Goal: Transaction & Acquisition: Obtain resource

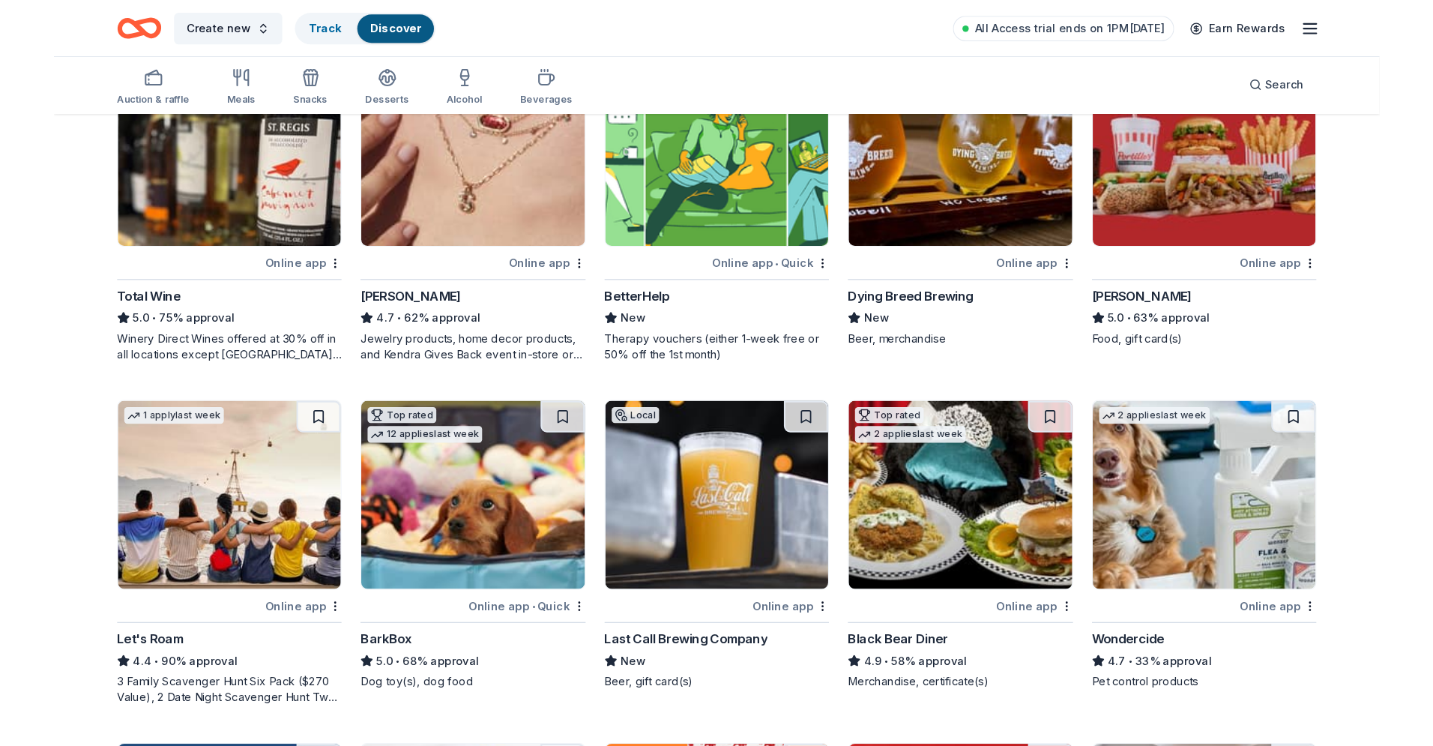
scroll to position [485, 0]
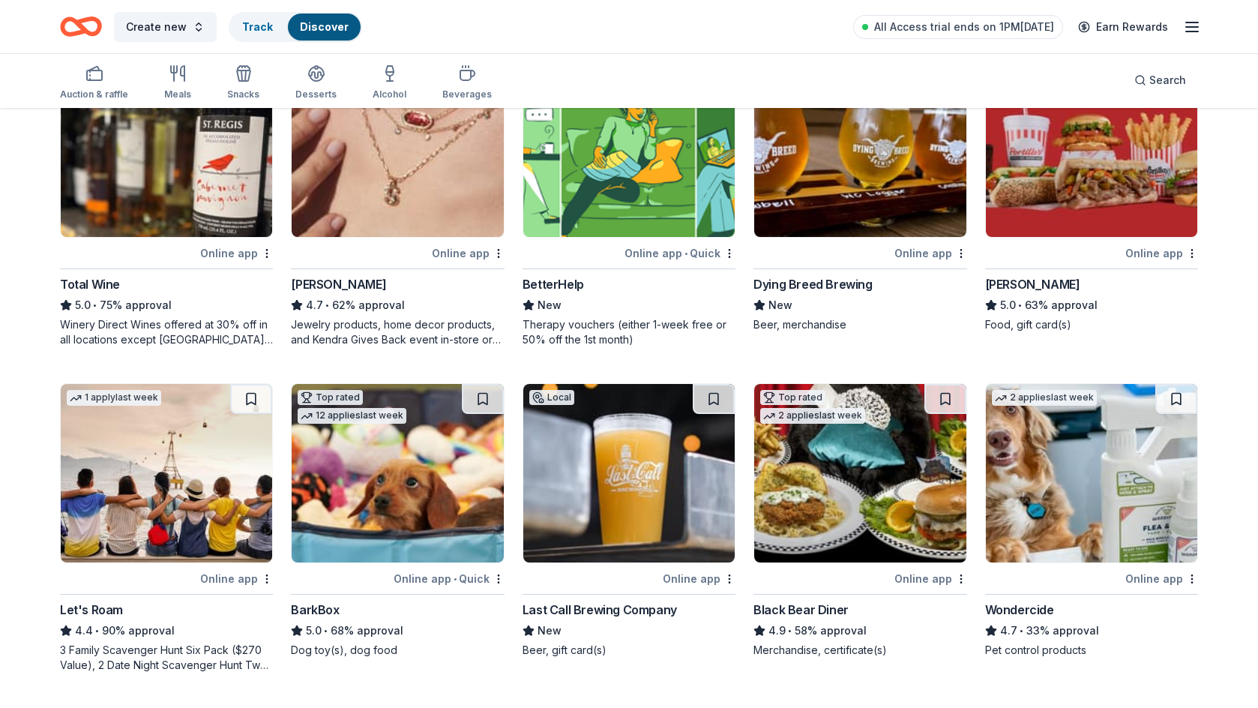
click at [409, 214] on img at bounding box center [397, 147] width 211 height 178
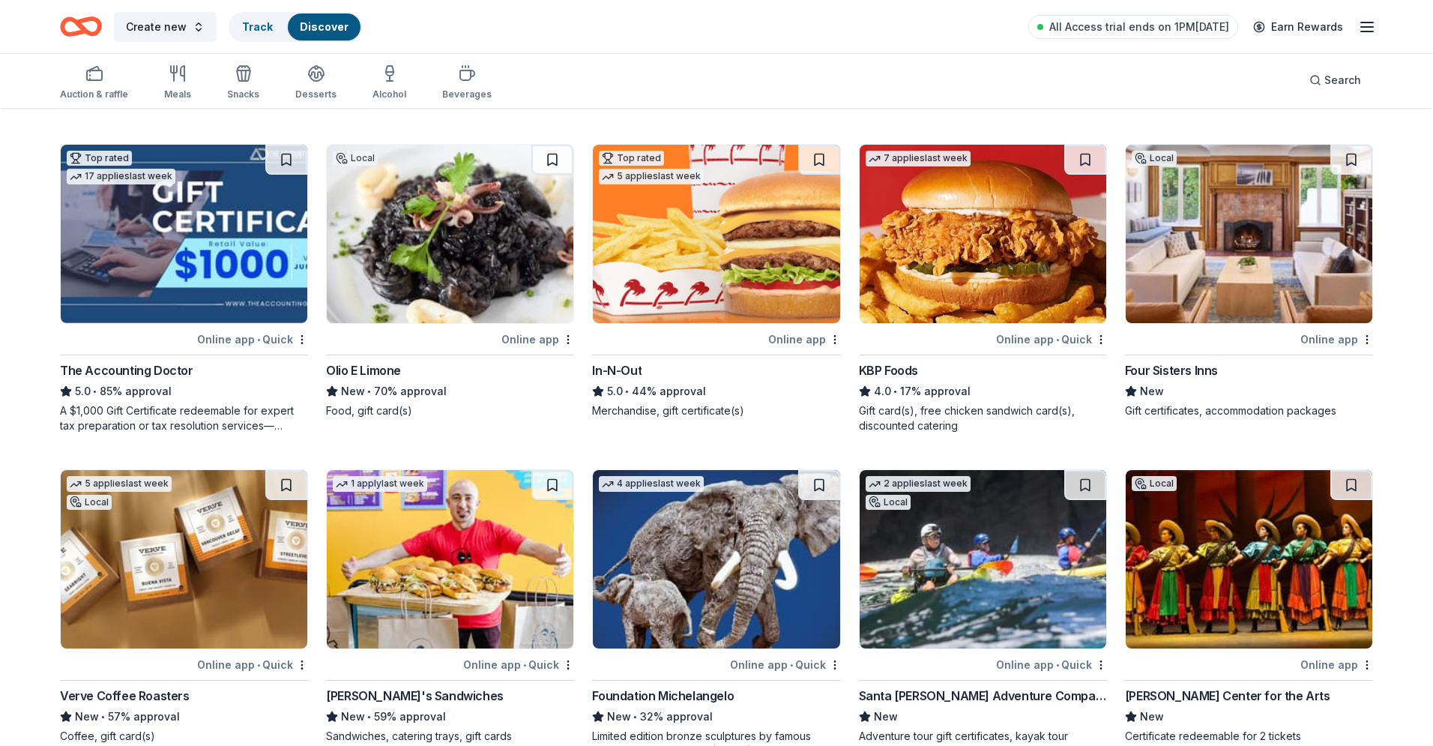
scroll to position [1052, 0]
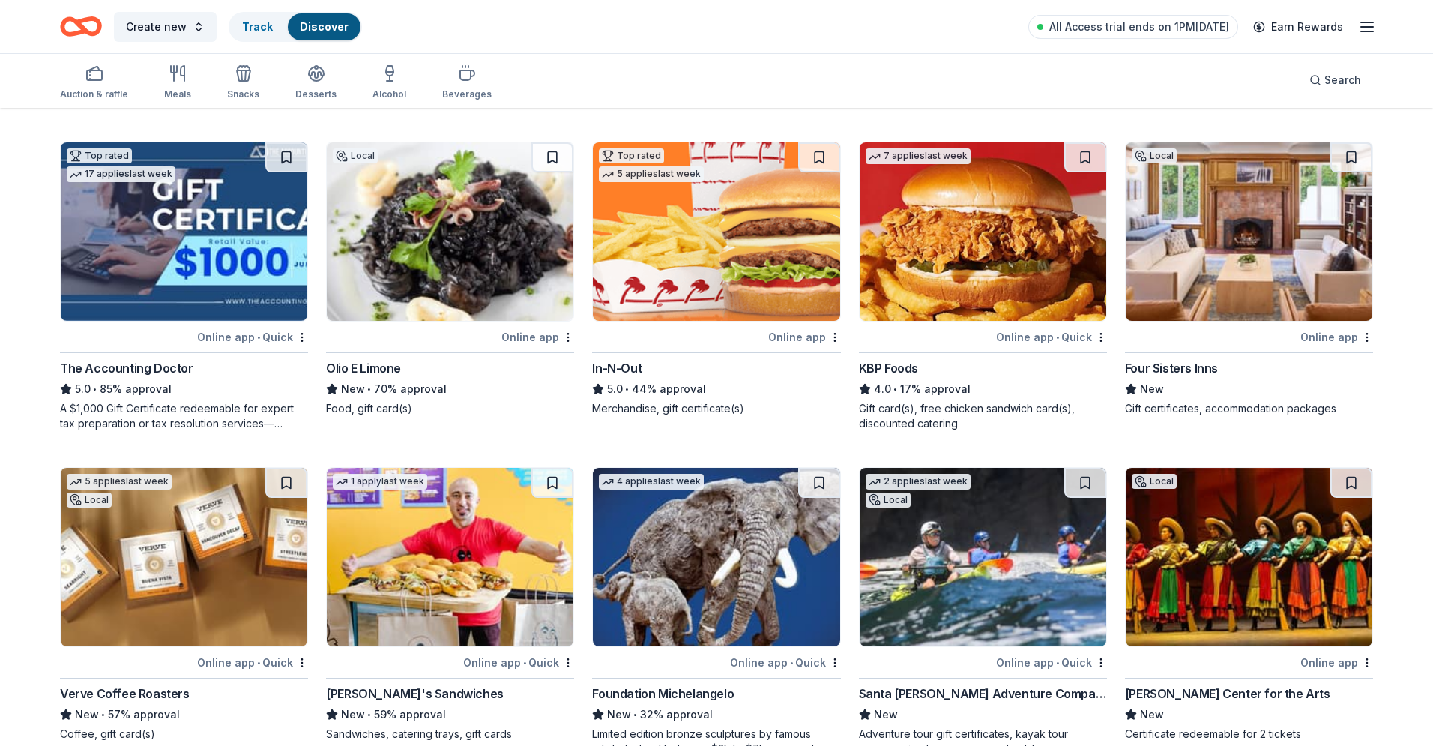
click at [948, 353] on div "7 applies last week Online app • Quick KBP Foods 4.0 • 17% approval Gift card(s…" at bounding box center [983, 286] width 248 height 289
click at [89, 27] on icon "Home" at bounding box center [81, 26] width 42 height 35
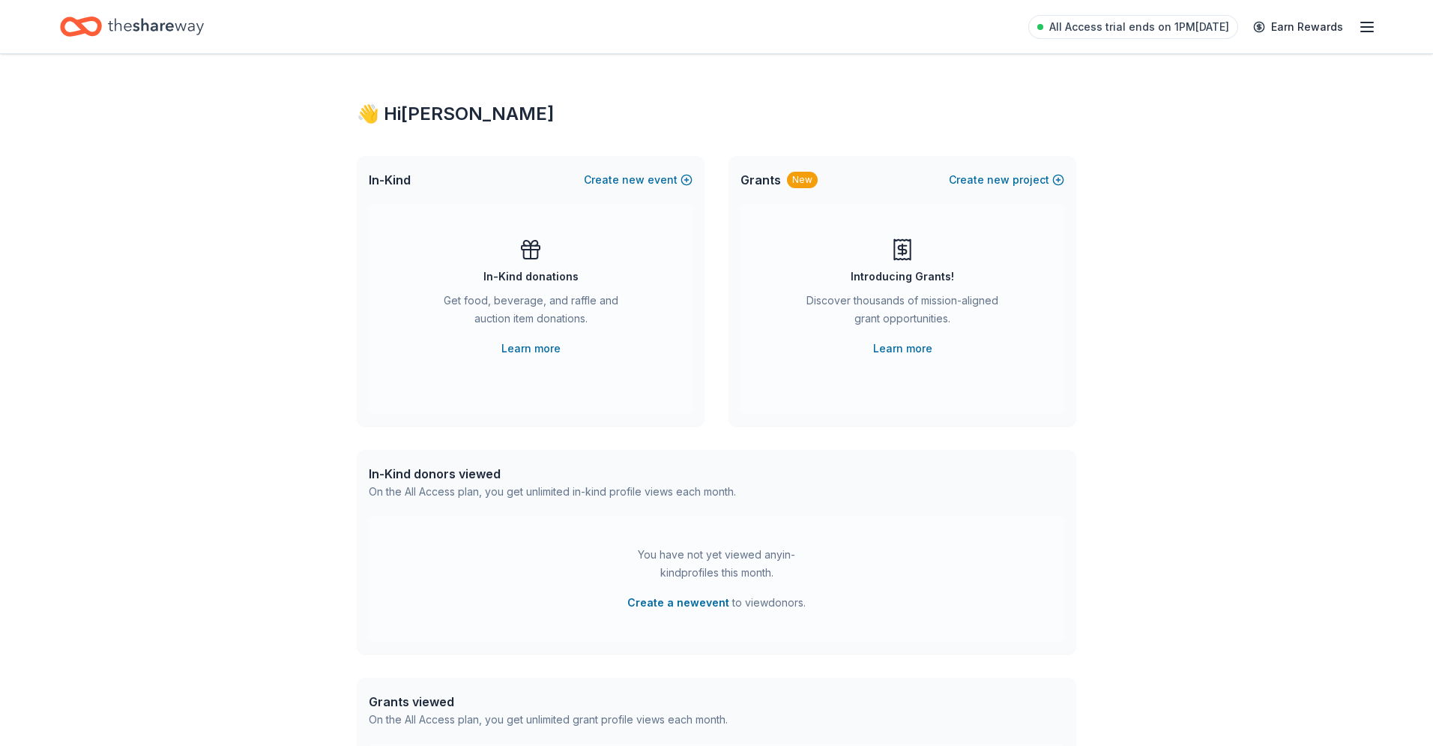
click at [959, 270] on div "Introducing Grants! Discover thousands of mission-aligned grant opportunities. …" at bounding box center [903, 298] width 264 height 120
click at [886, 354] on link "Learn more" at bounding box center [902, 349] width 59 height 18
click at [915, 261] on div "Introducing Grants! Discover thousands of mission-aligned grant opportunities. …" at bounding box center [903, 298] width 264 height 120
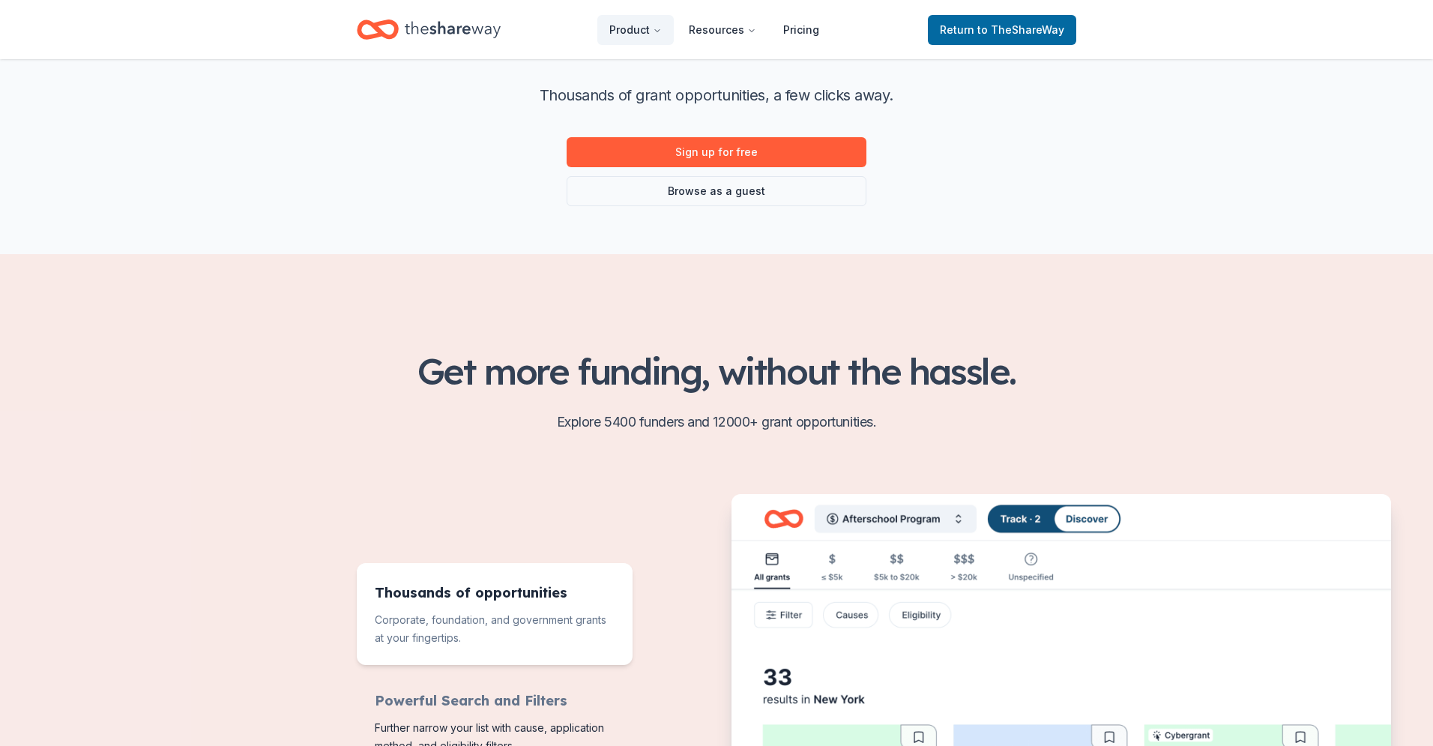
scroll to position [166, 0]
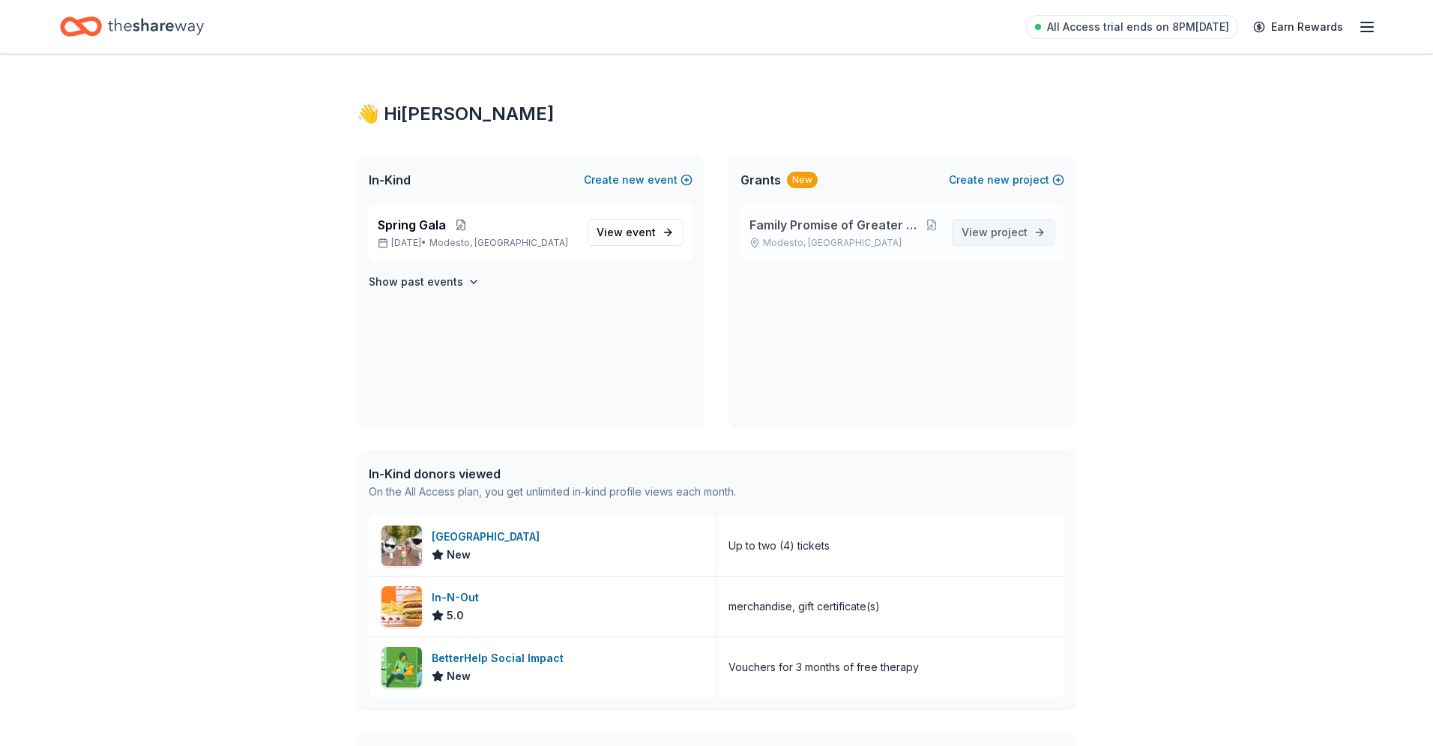
click at [974, 232] on span "View project" at bounding box center [995, 232] width 66 height 18
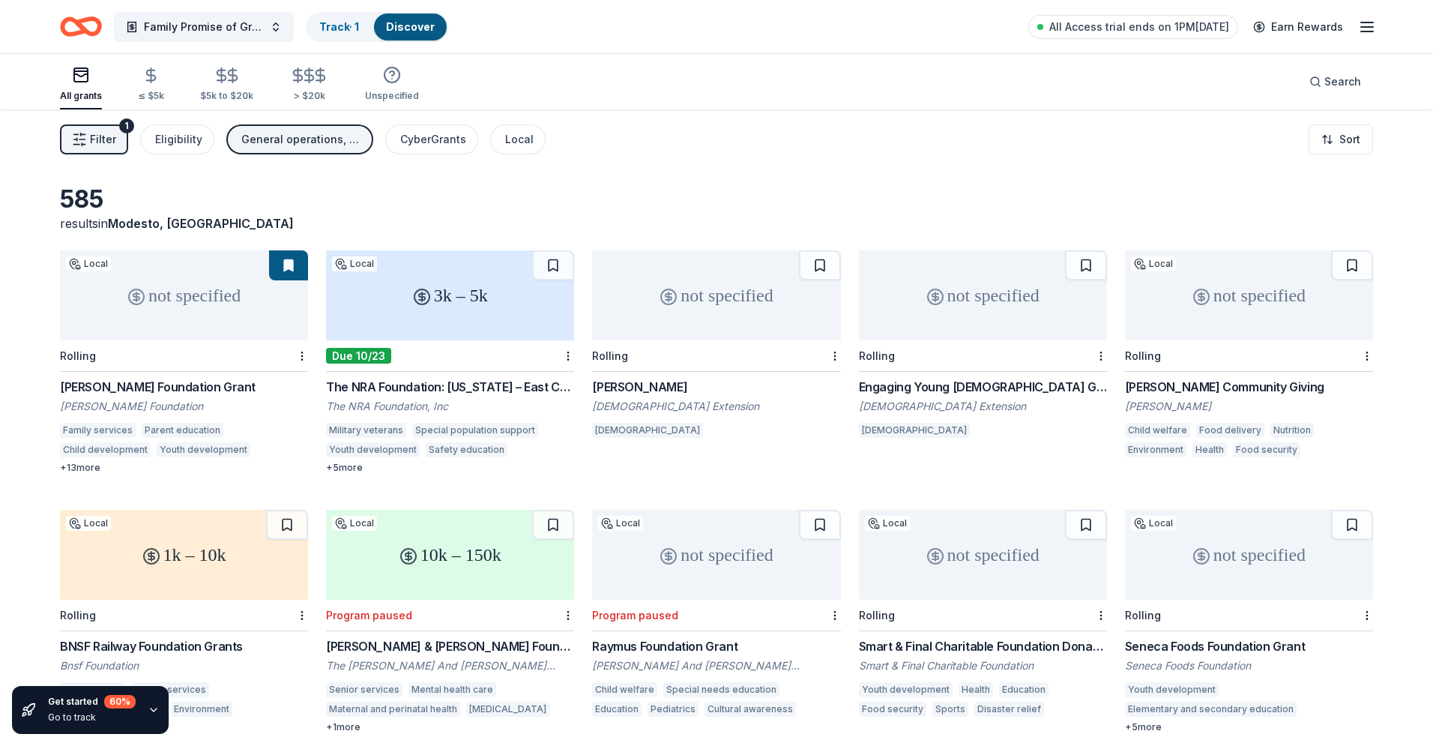
click at [429, 391] on div "The NRA Foundation: California – East CAE Grants" at bounding box center [450, 387] width 248 height 18
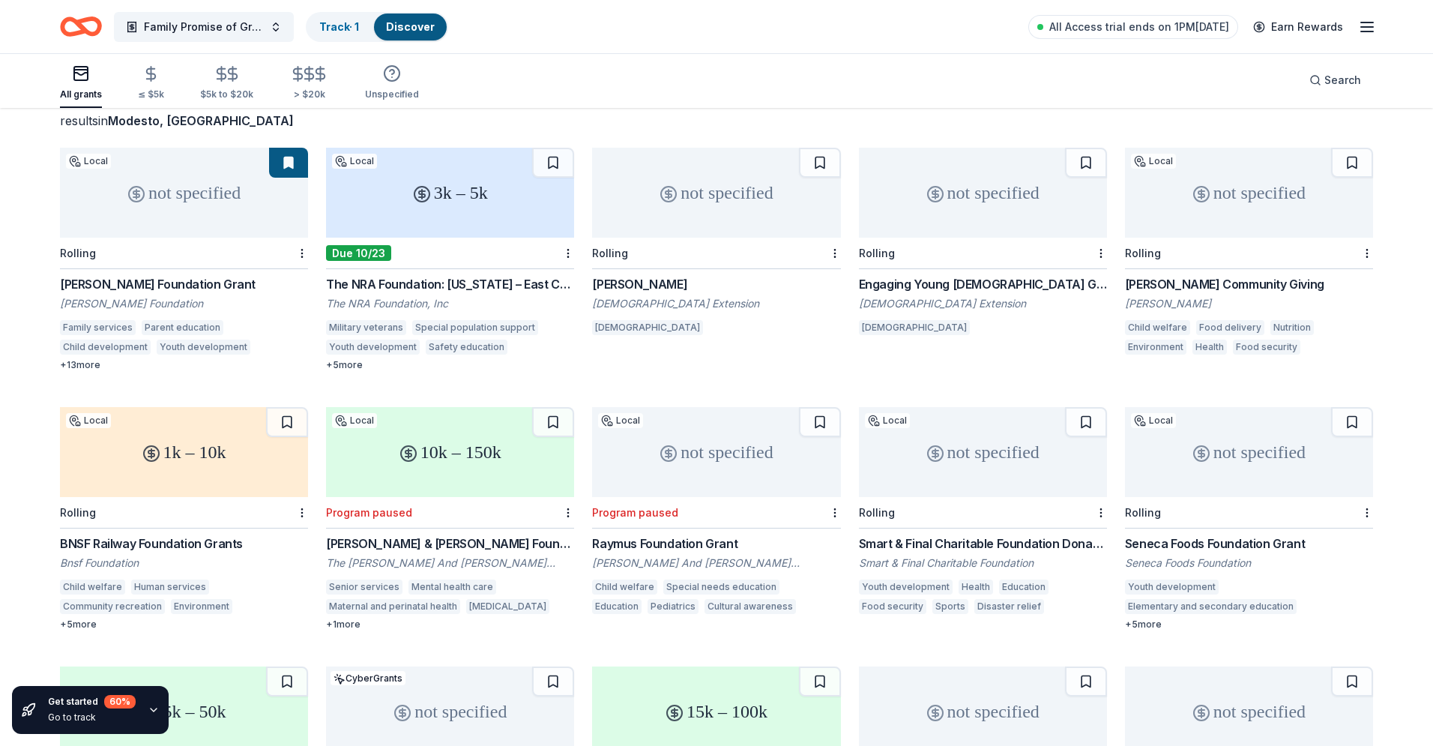
scroll to position [104, 0]
click at [570, 253] on html "Family Promise of Greater Modesto Transitional Living Track · 1 Discover All Ac…" at bounding box center [716, 269] width 1433 height 746
click at [547, 270] on div "Not interested" at bounding box center [521, 278] width 100 height 27
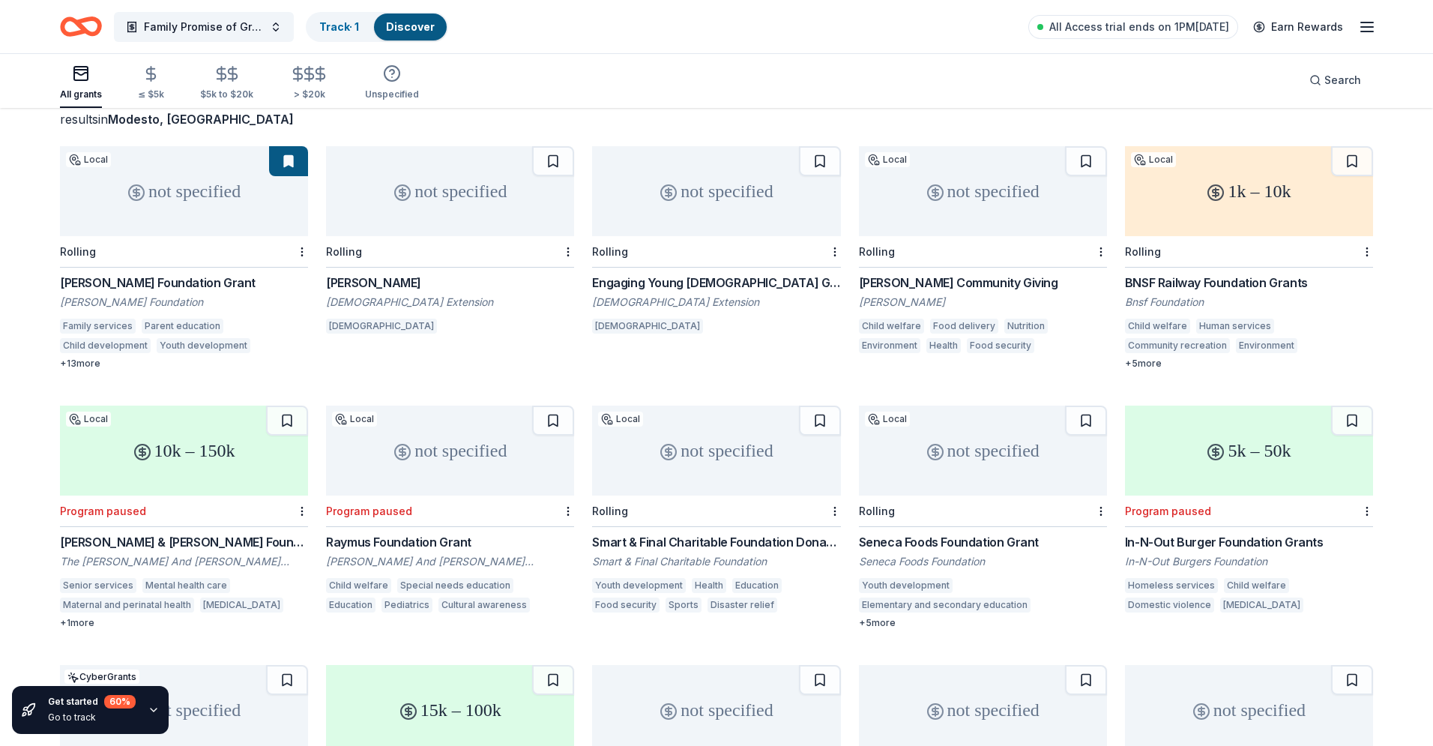
click at [394, 282] on div "Francis Grants" at bounding box center [450, 283] width 248 height 18
click at [567, 250] on html "Family Promise of Greater Modesto Transitional Living Track · 1 Discover All Ac…" at bounding box center [716, 269] width 1433 height 746
click at [549, 273] on div "Not interested" at bounding box center [521, 278] width 100 height 27
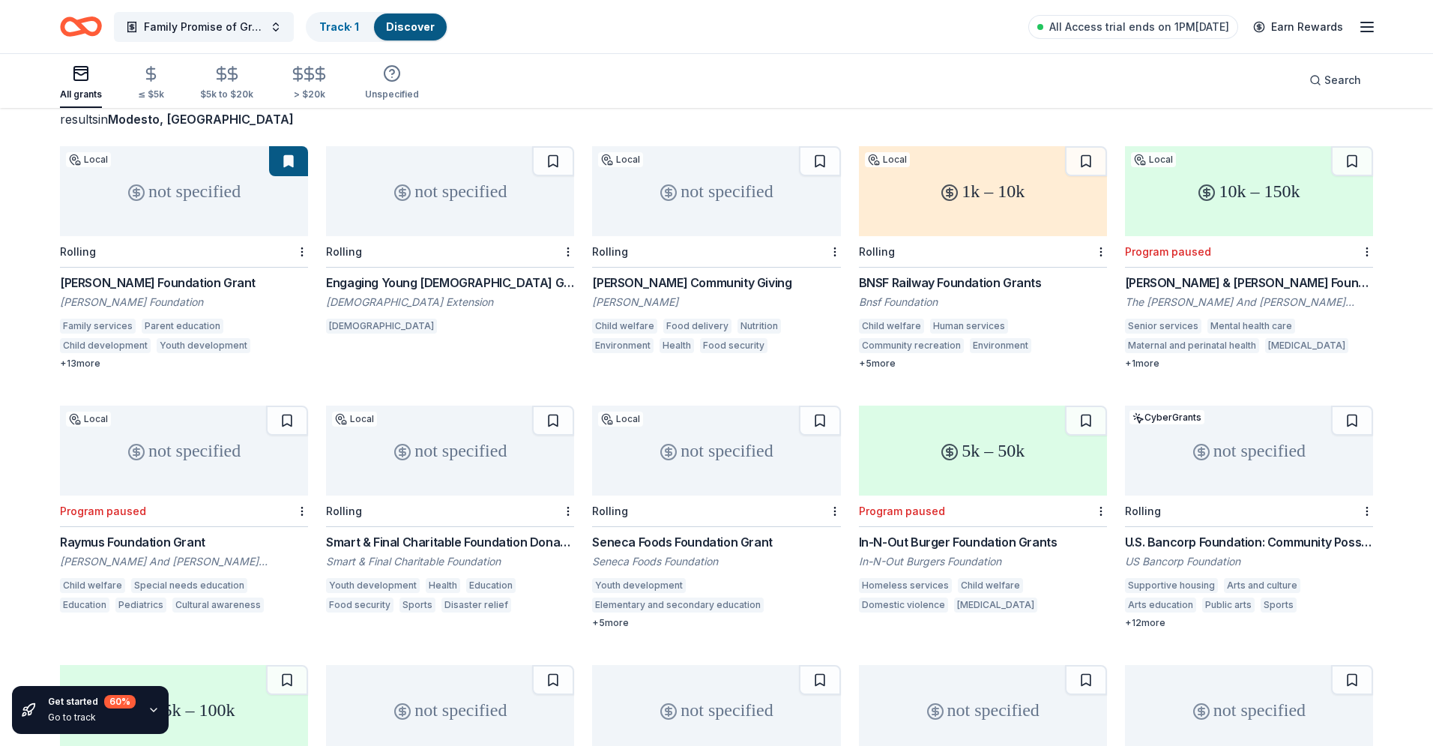
click at [715, 282] on div "Raley's Community Giving" at bounding box center [716, 283] width 248 height 18
click at [816, 150] on button at bounding box center [820, 161] width 42 height 30
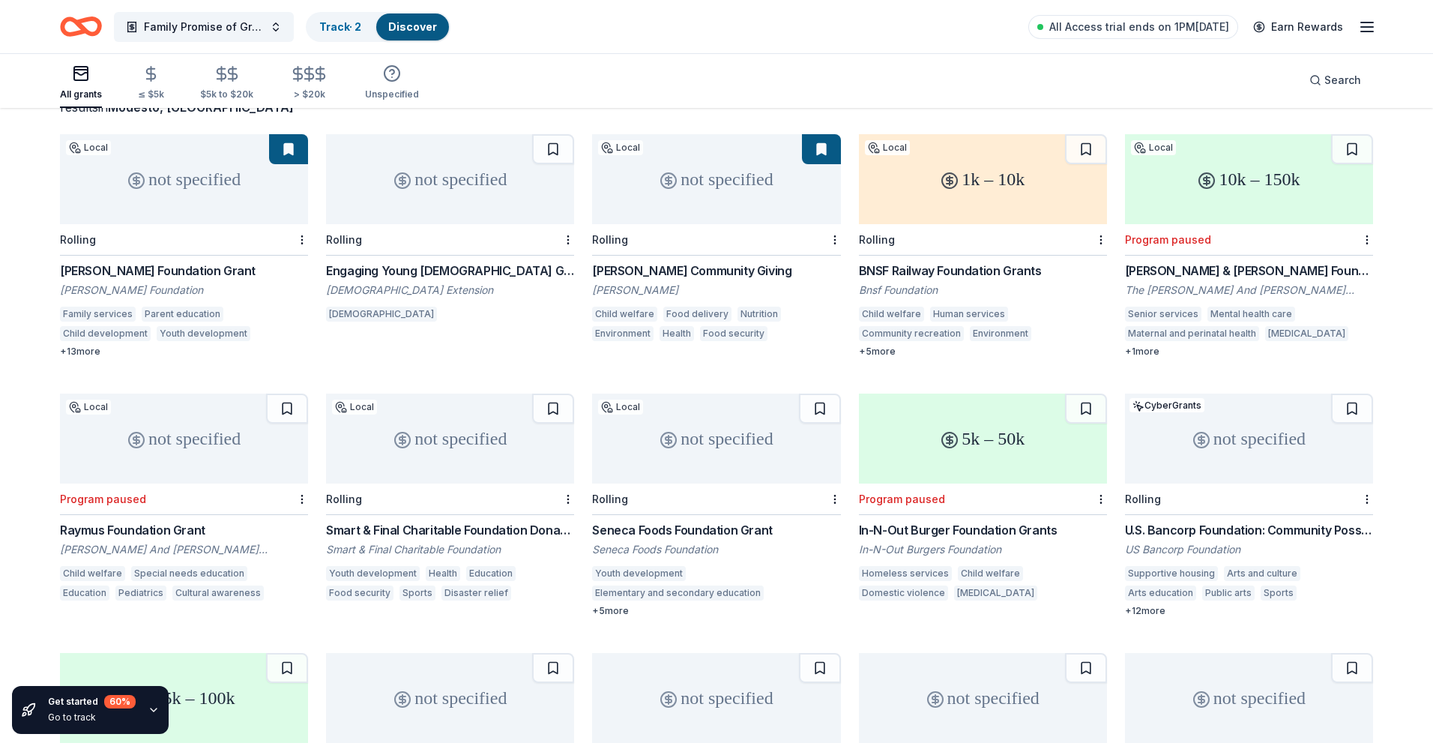
scroll to position [121, 0]
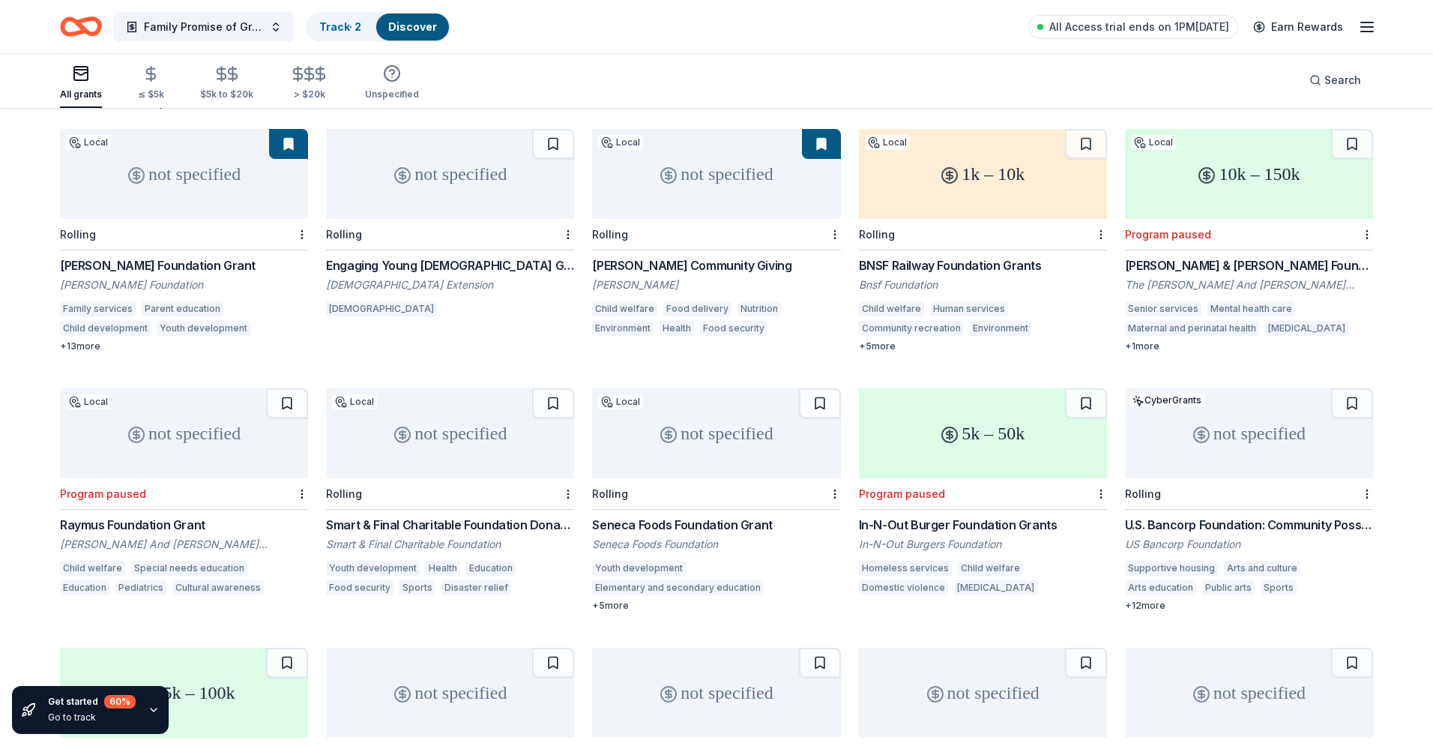
click at [989, 257] on div "BNSF Railway Foundation Grants" at bounding box center [983, 265] width 248 height 18
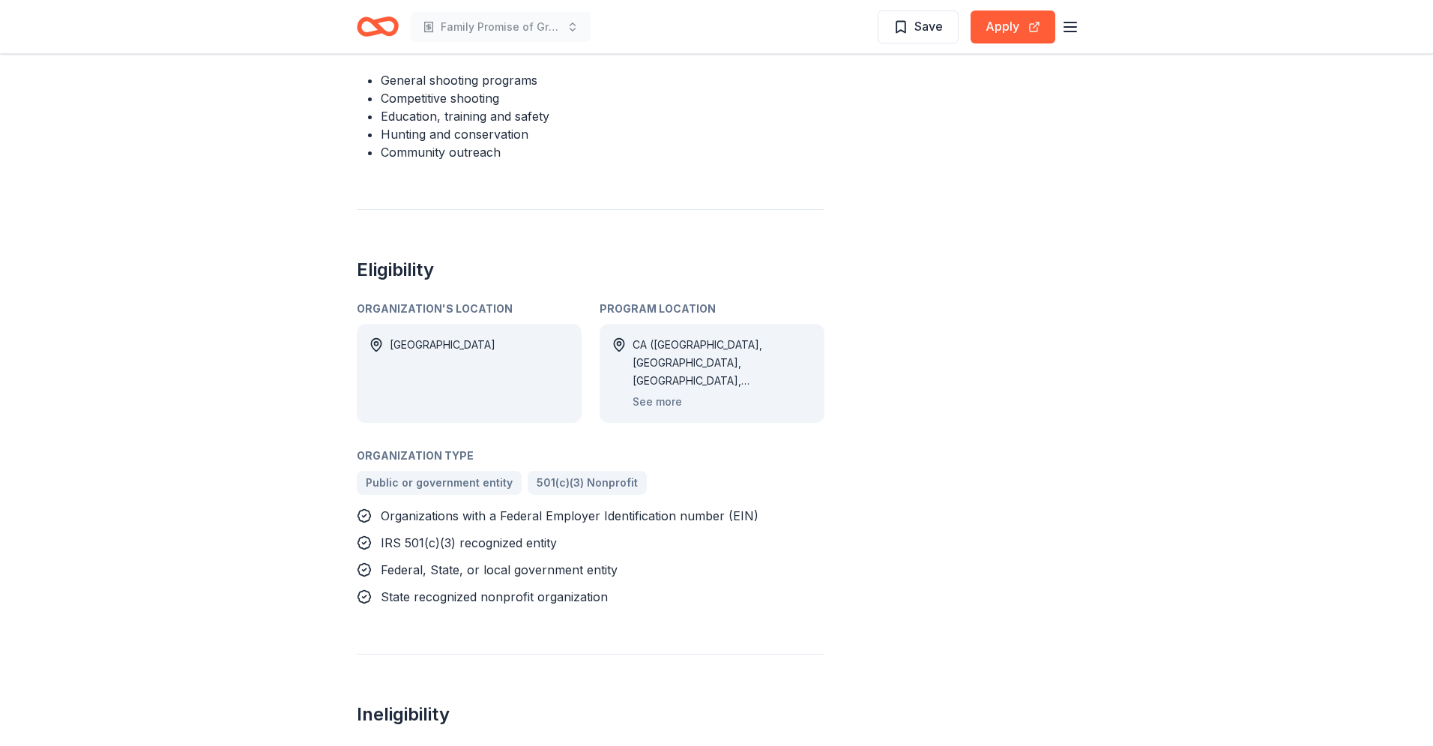
scroll to position [708, 0]
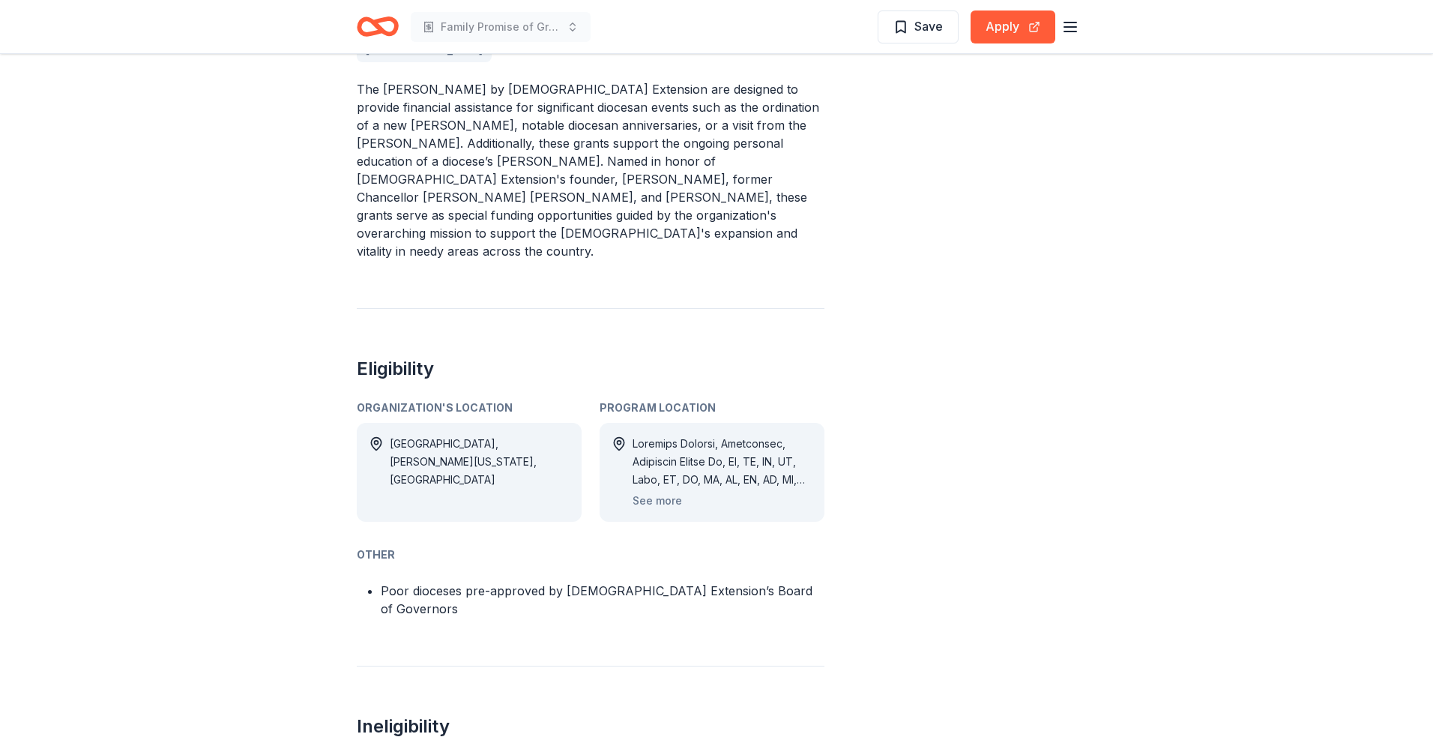
scroll to position [472, 0]
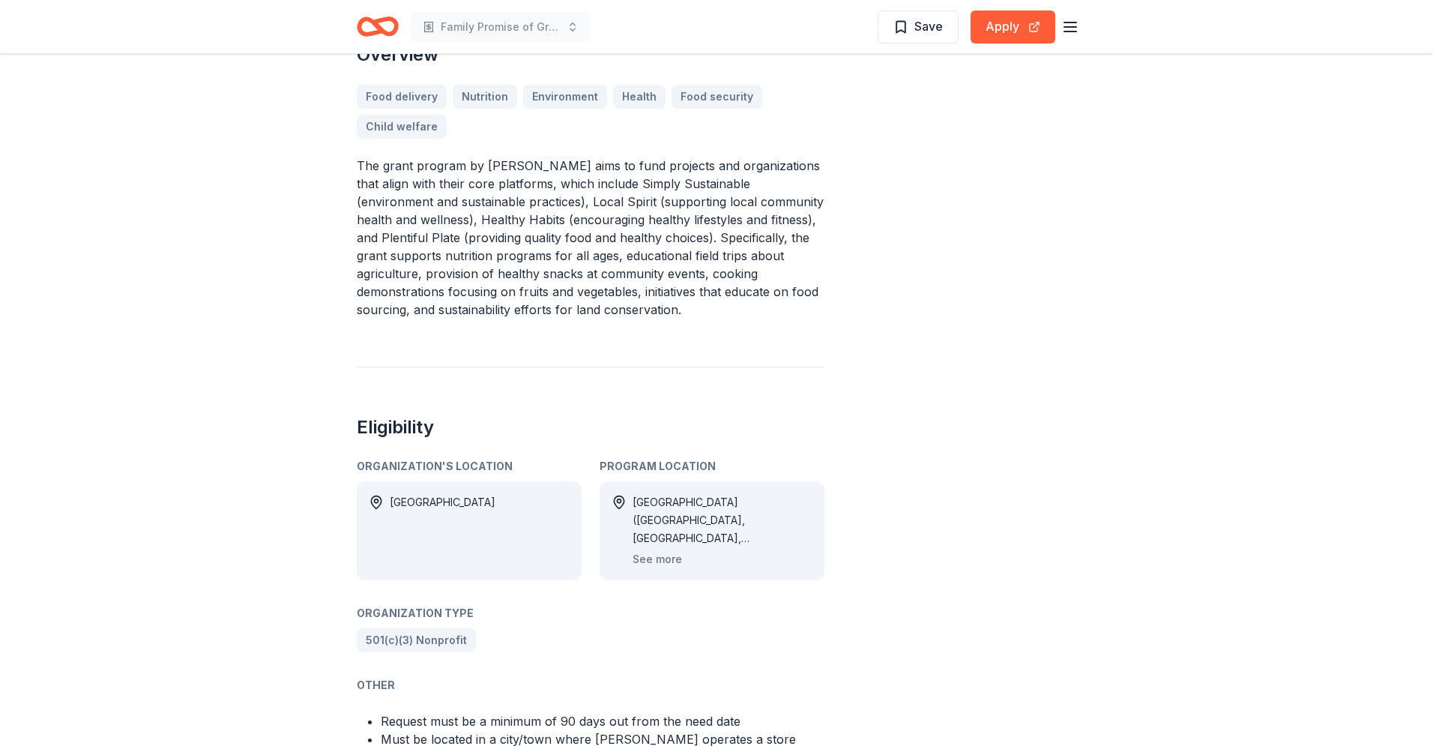
scroll to position [466, 0]
click at [672, 549] on button "See more" at bounding box center [657, 558] width 49 height 18
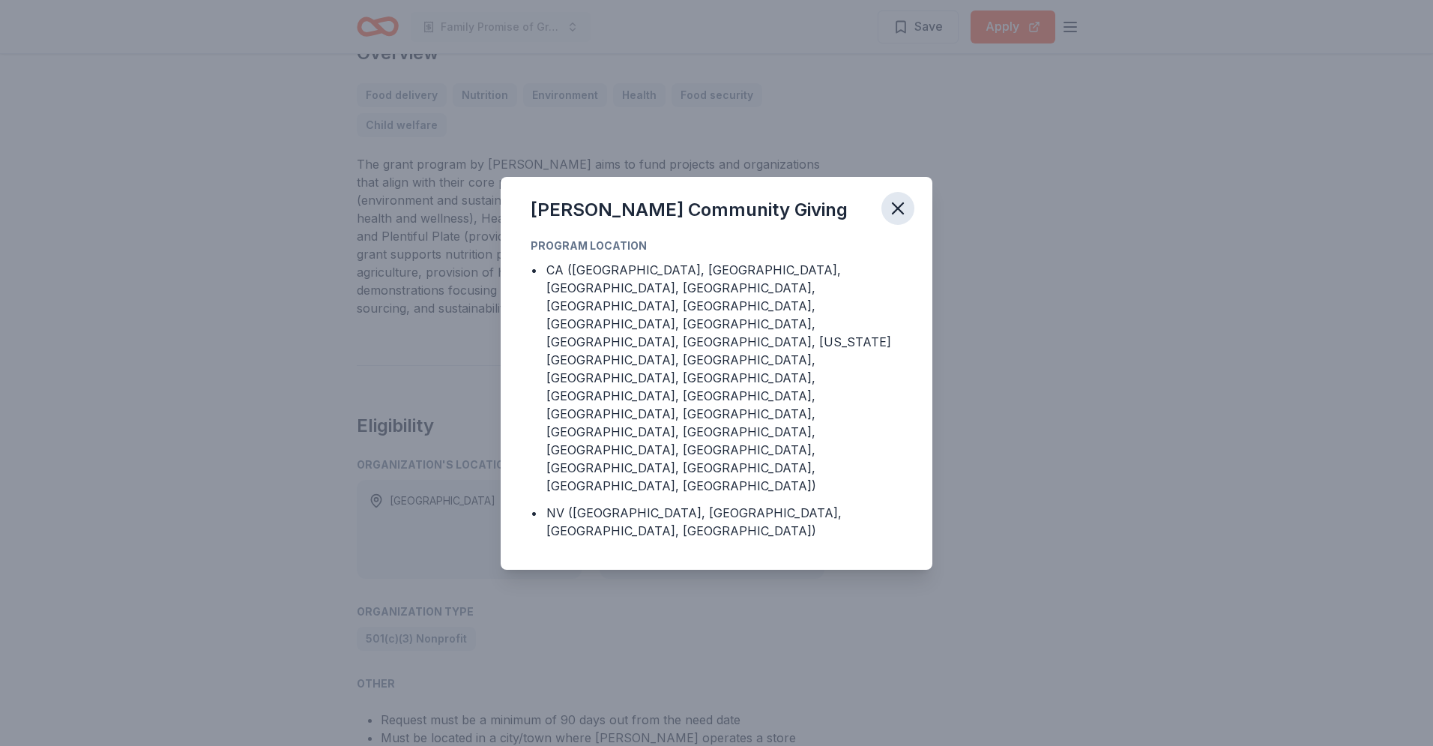
click at [896, 219] on icon "button" at bounding box center [897, 208] width 21 height 21
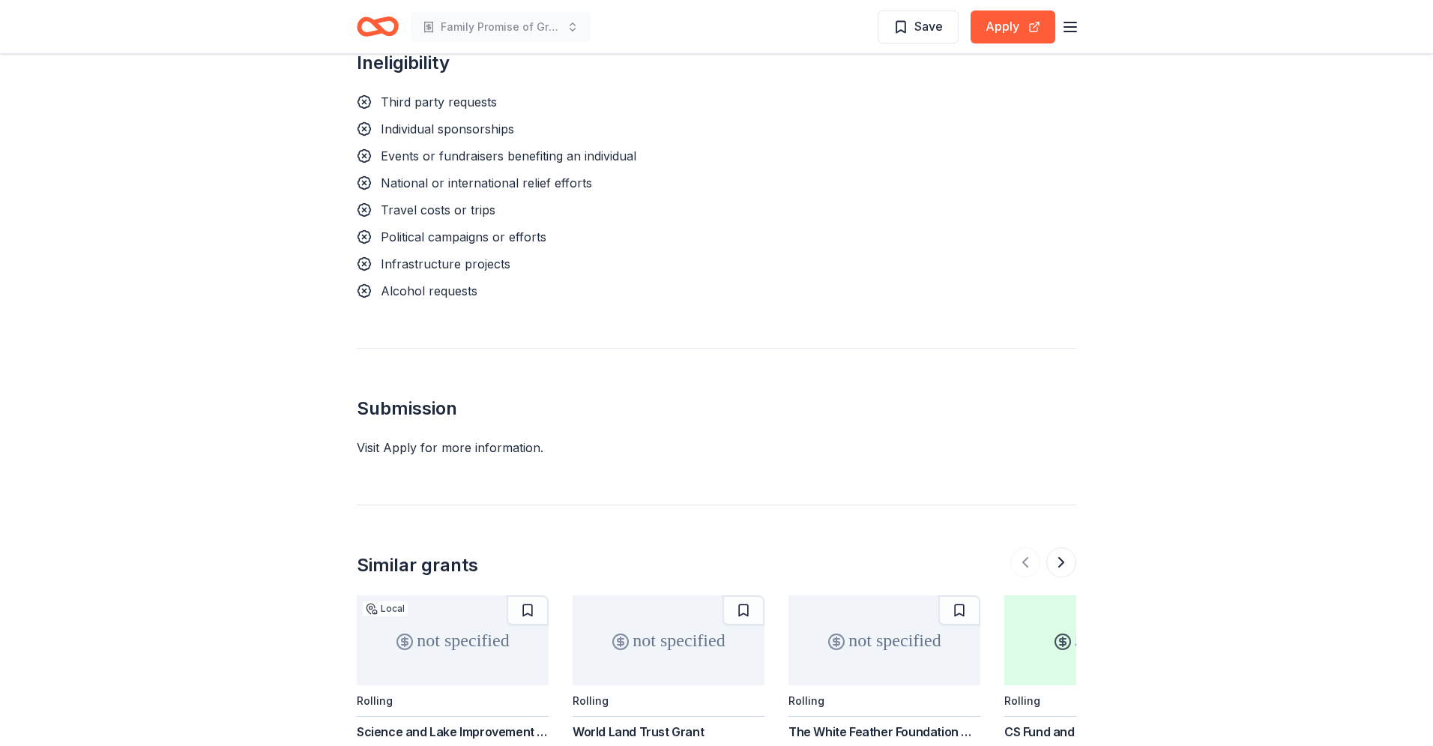
scroll to position [965, 0]
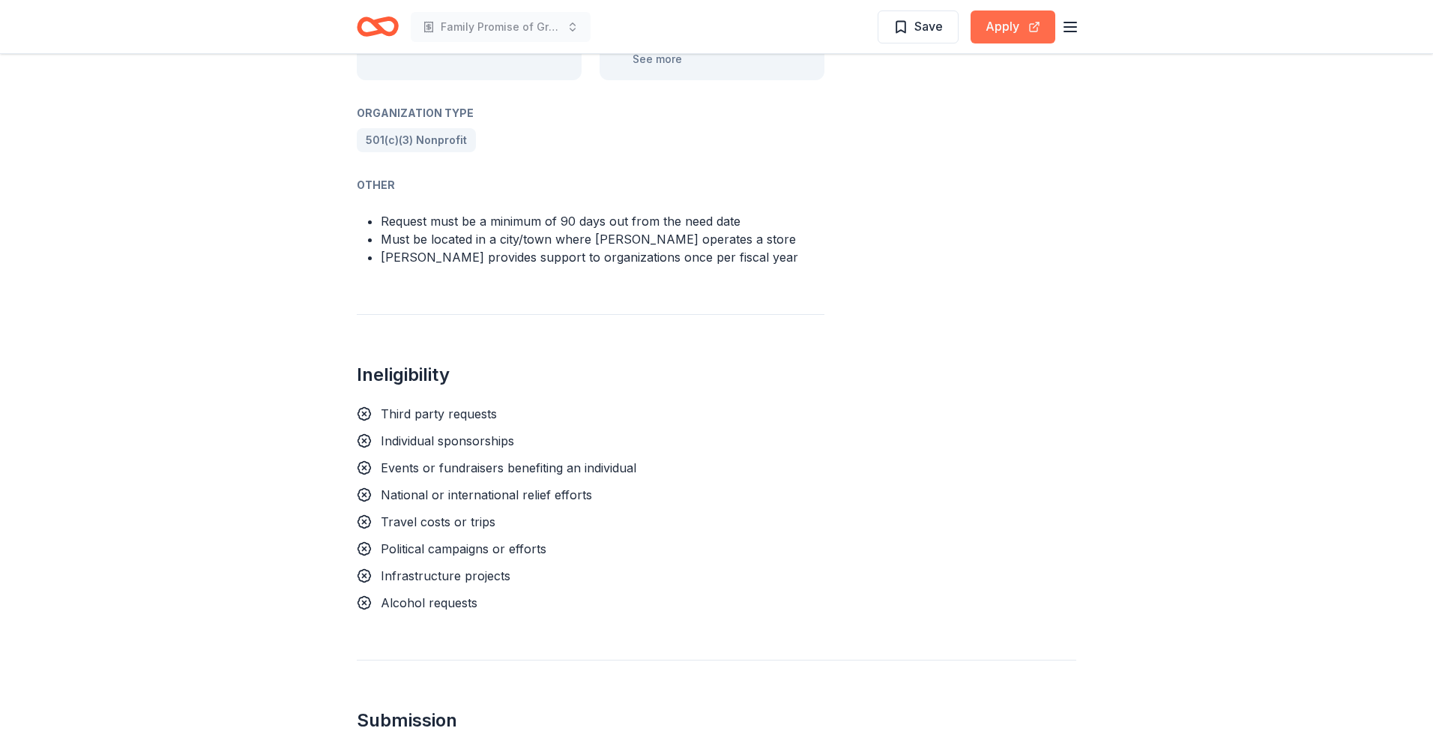
click at [1013, 40] on button "Apply" at bounding box center [1013, 26] width 85 height 33
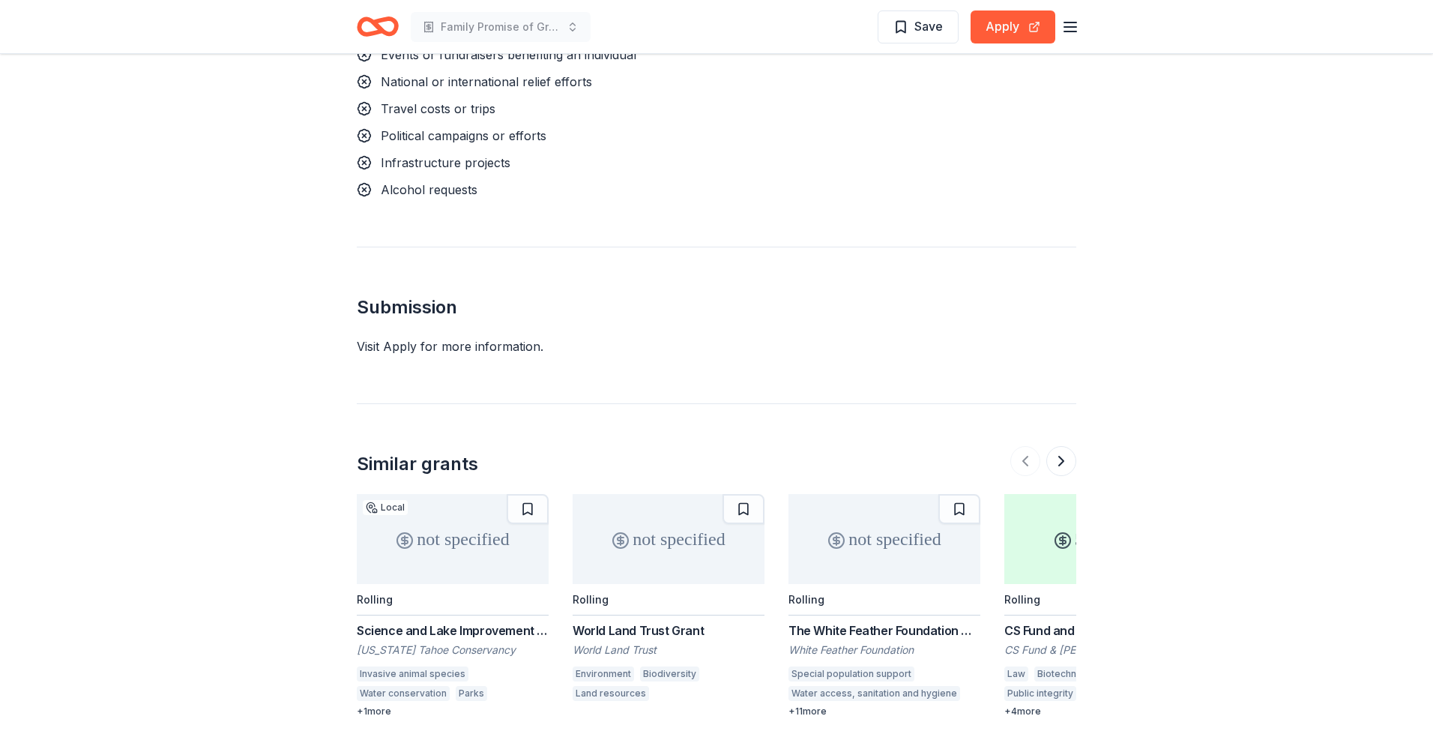
scroll to position [1493, 0]
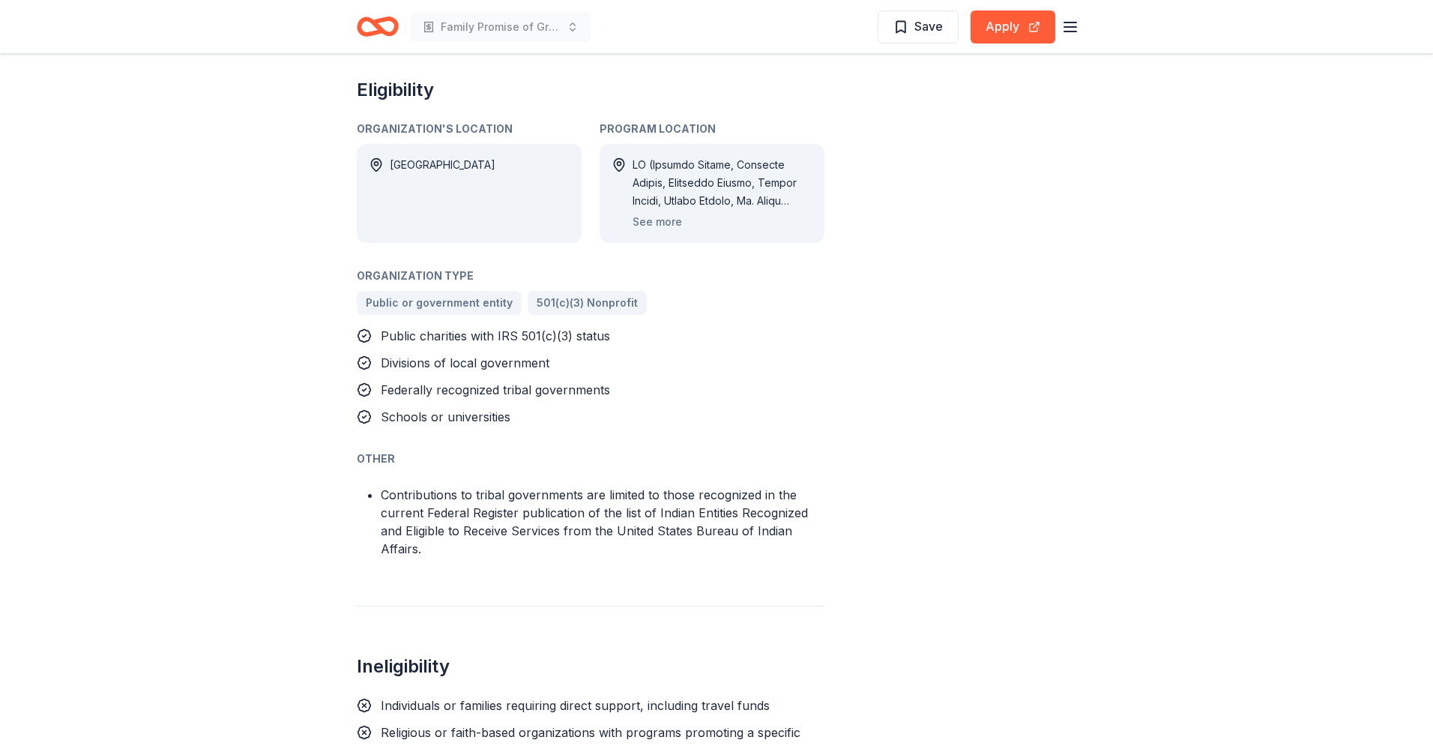
scroll to position [887, 0]
click at [669, 220] on button "See more" at bounding box center [657, 221] width 49 height 18
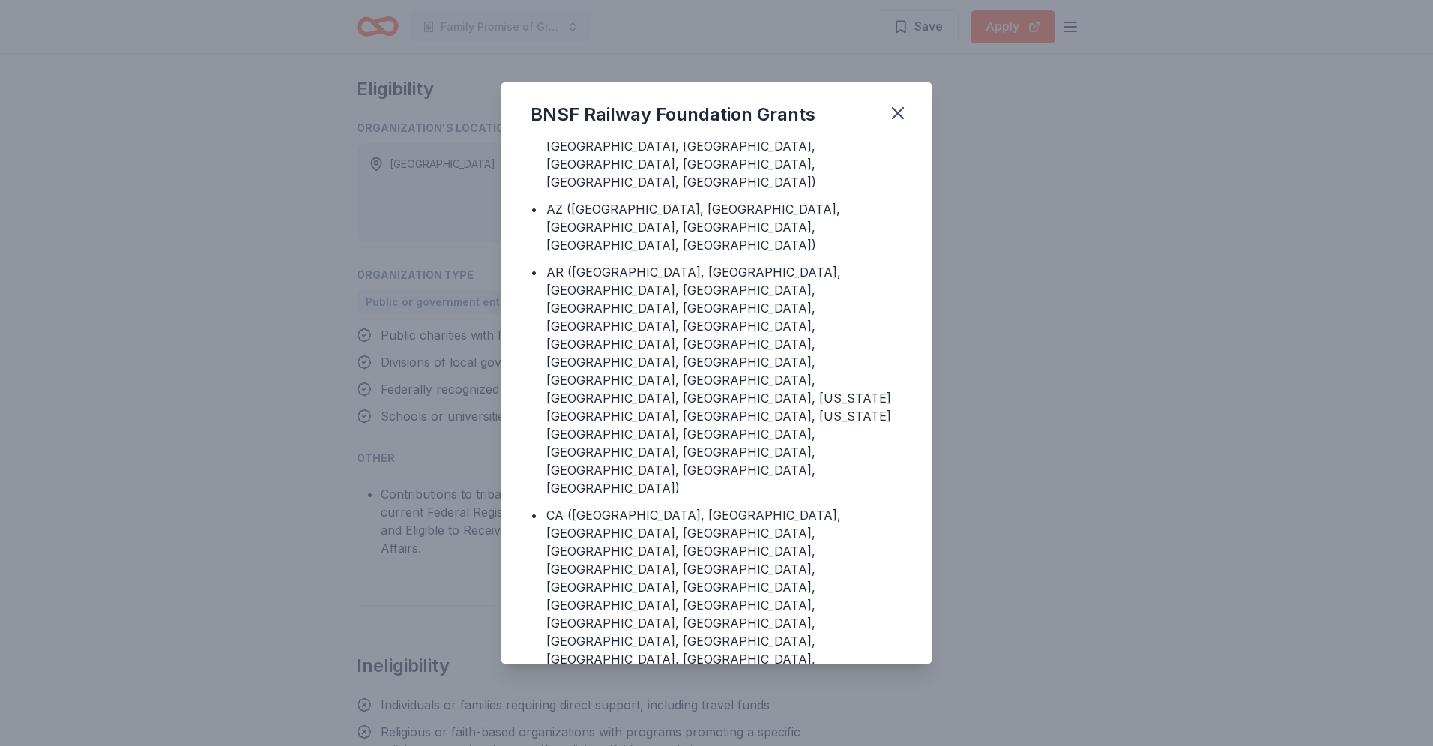
scroll to position [51, 0]
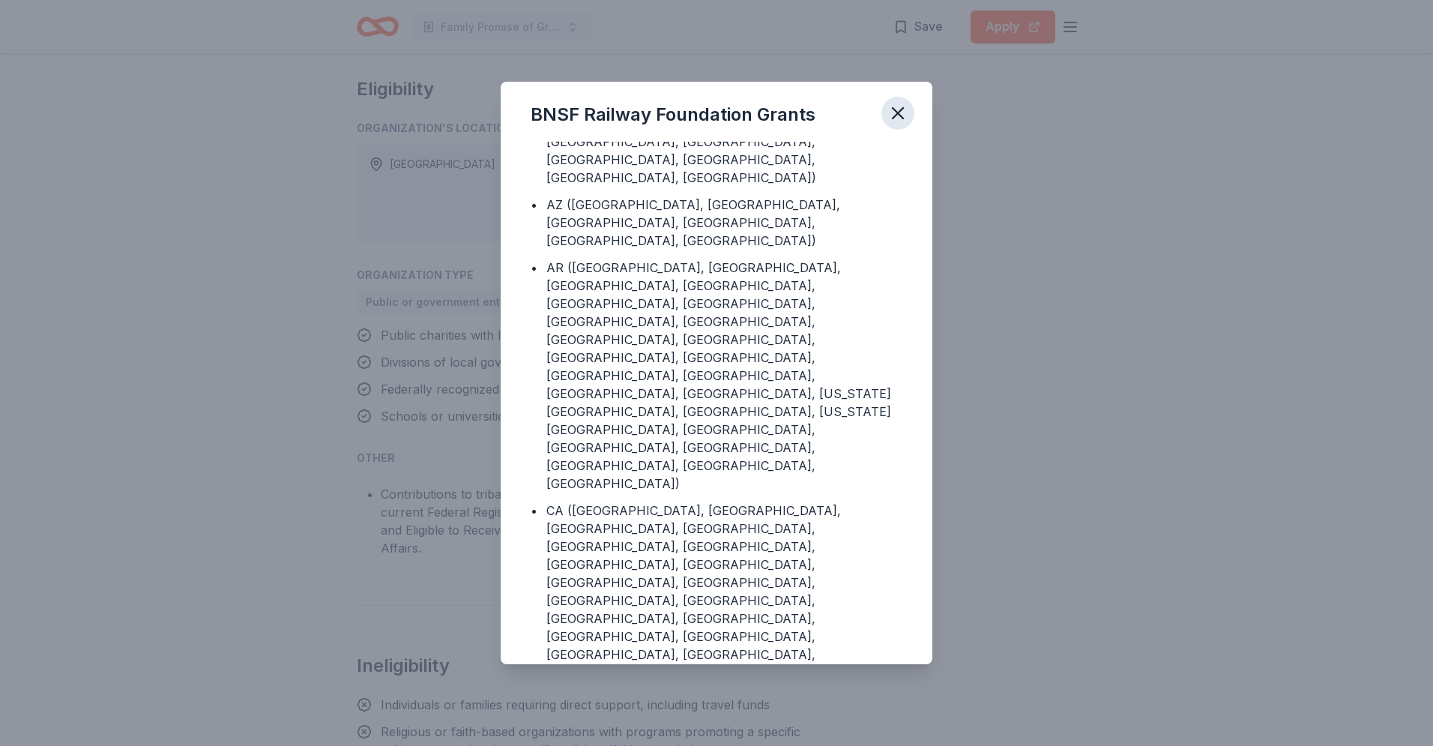
click at [899, 121] on icon "button" at bounding box center [897, 113] width 21 height 21
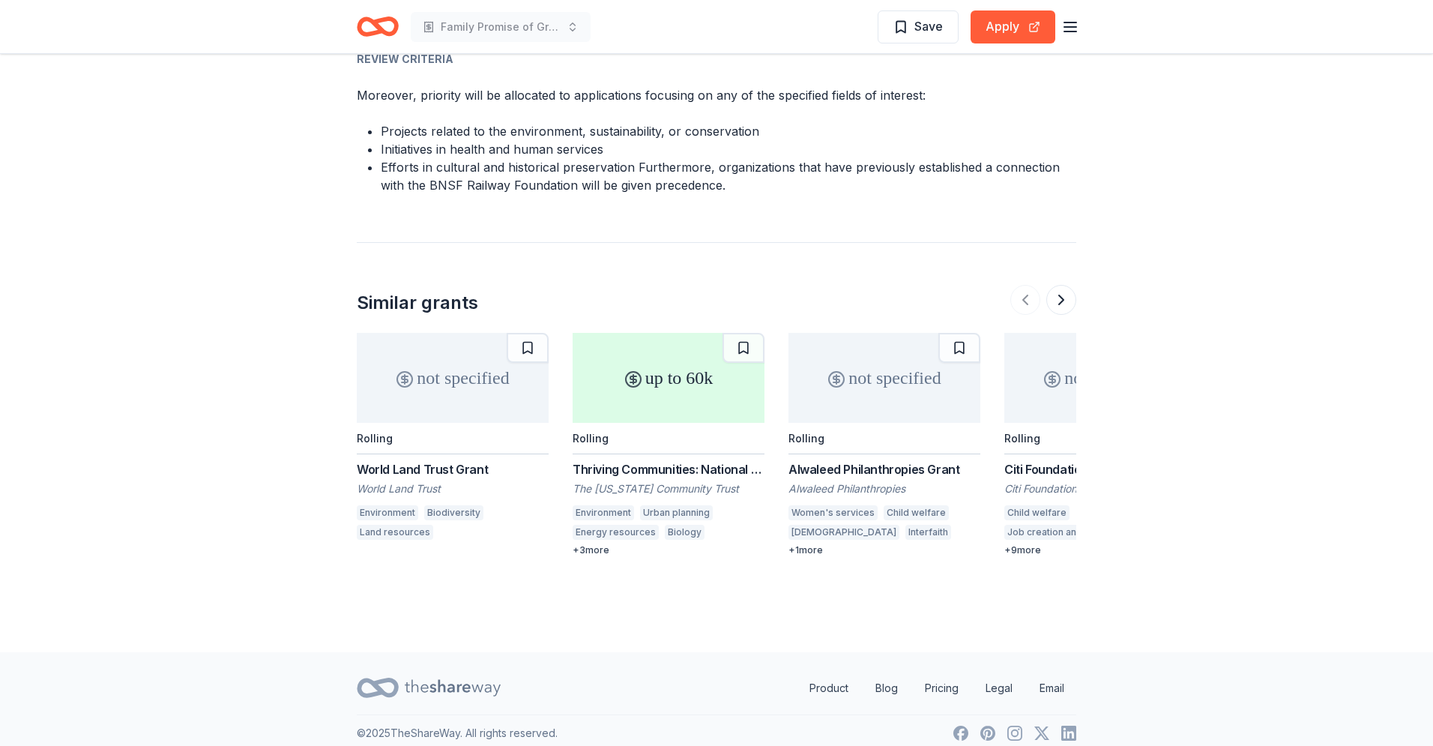
scroll to position [2135, 0]
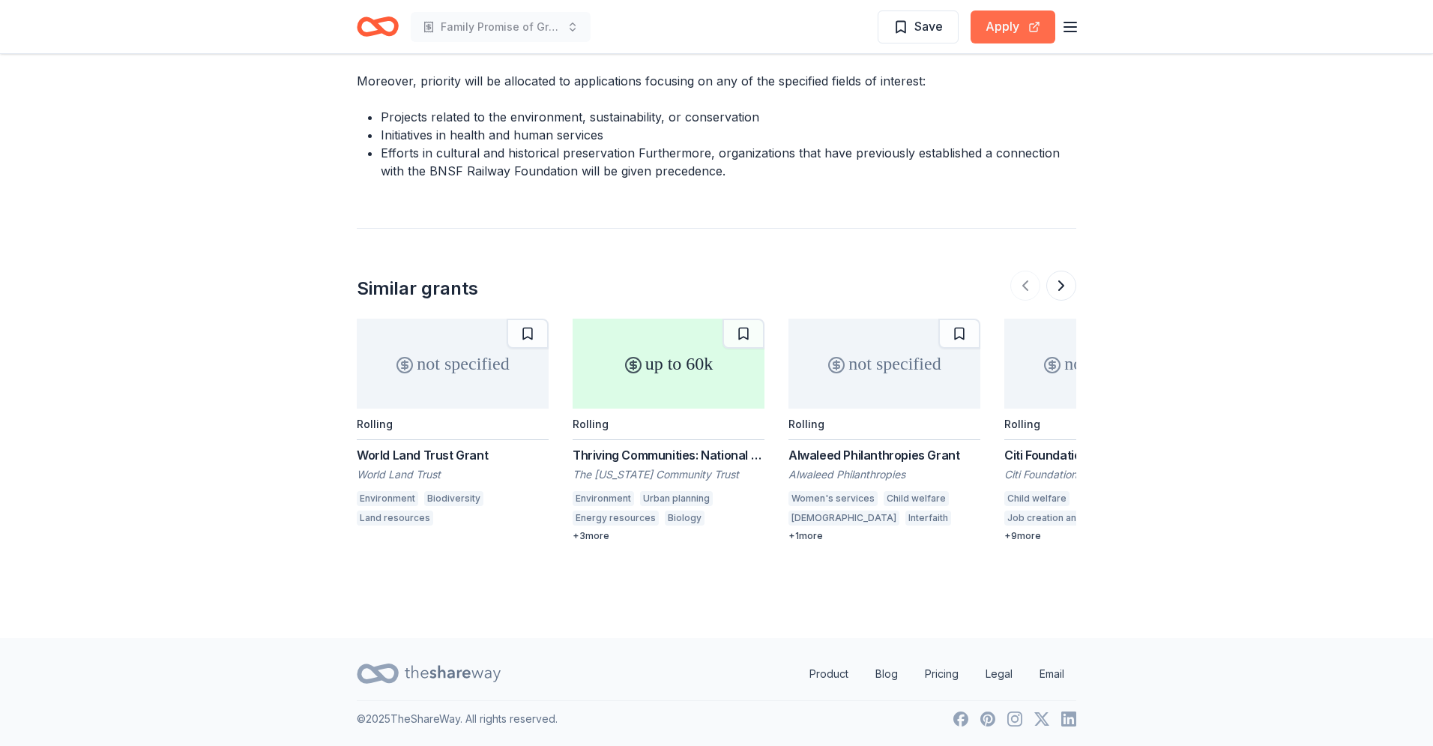
click at [1002, 25] on button "Apply" at bounding box center [1013, 26] width 85 height 33
click at [670, 389] on div "up to 60k" at bounding box center [669, 364] width 192 height 90
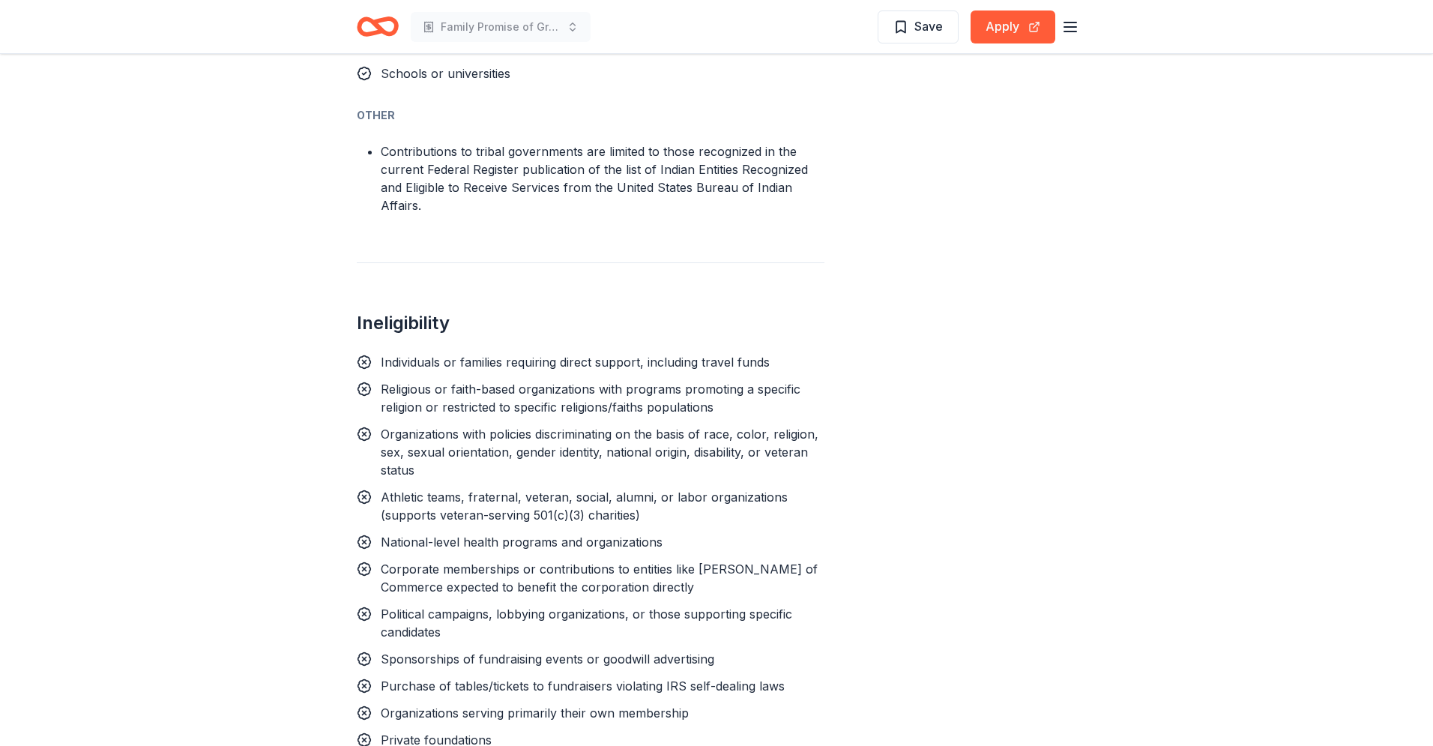
scroll to position [1228, 0]
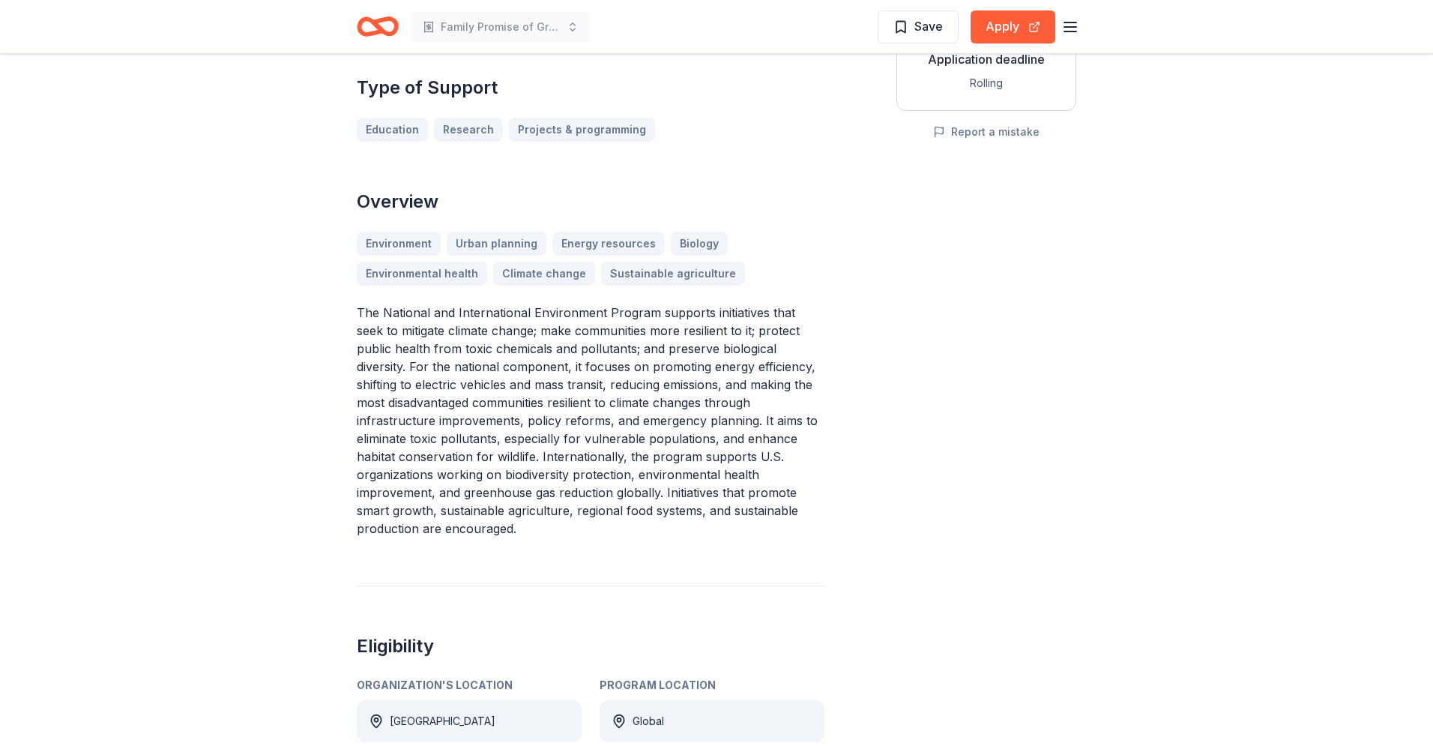
scroll to position [310, 0]
